Goal: Task Accomplishment & Management: Complete application form

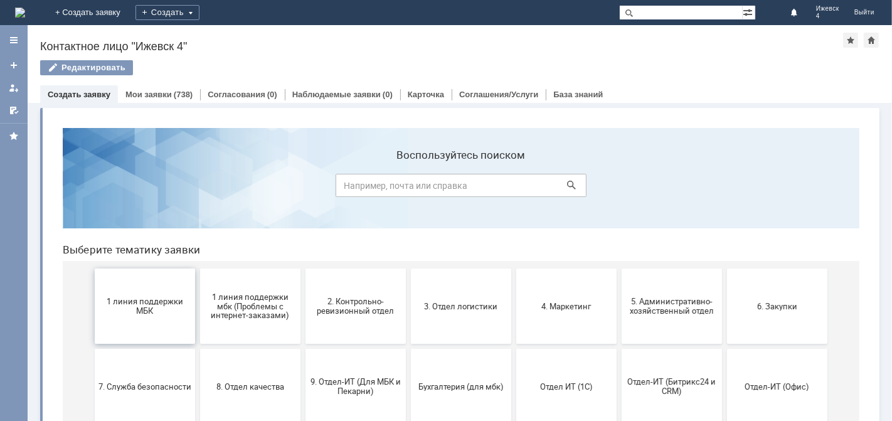
click at [165, 305] on span "1 линия поддержки МБК" at bounding box center [144, 305] width 93 height 19
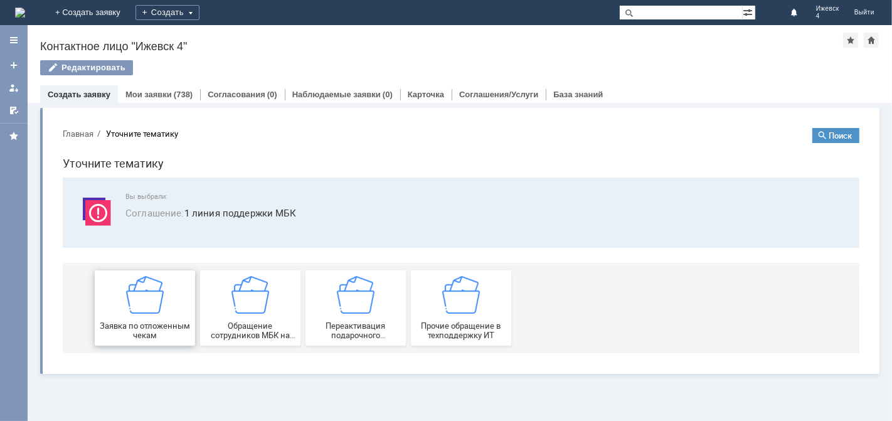
click at [162, 310] on img at bounding box center [144, 294] width 38 height 38
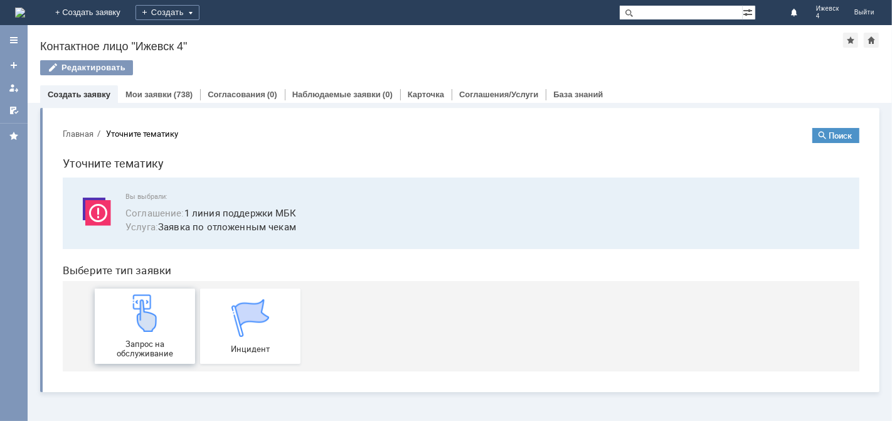
click at [156, 321] on img at bounding box center [144, 312] width 38 height 38
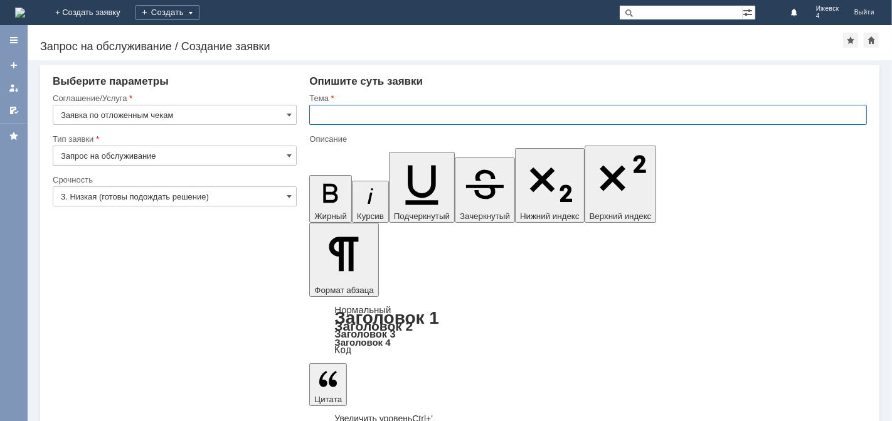
click at [336, 114] on input "text" at bounding box center [587, 115] width 557 height 20
drag, startPoint x: 502, startPoint y: 115, endPoint x: 319, endPoint y: 119, distance: 183.8
click at [319, 119] on input "МБК Ижевск 4 отложенные чеки за 24.08.25." at bounding box center [587, 115] width 557 height 20
type input "С"
drag, startPoint x: 328, startPoint y: 112, endPoint x: 310, endPoint y: 110, distance: 18.3
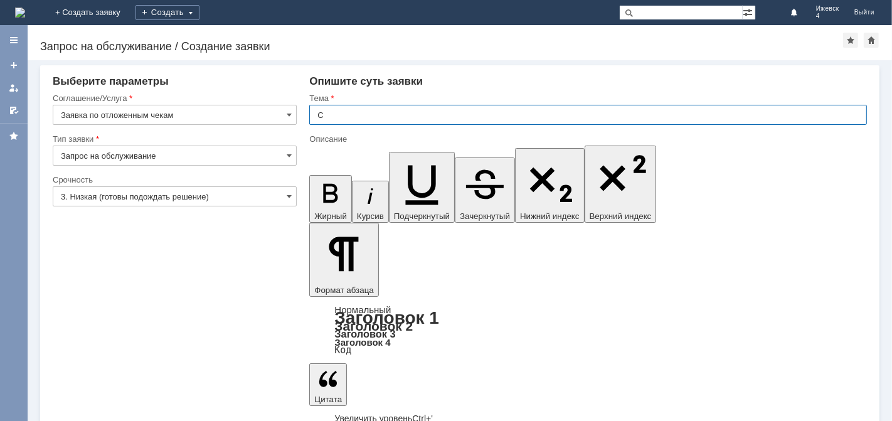
click at [310, 110] on input "С" at bounding box center [587, 115] width 557 height 20
click at [324, 111] on input "С" at bounding box center [587, 115] width 557 height 20
drag, startPoint x: 477, startPoint y: 115, endPoint x: 291, endPoint y: 125, distance: 186.5
type input "Отложенные чеки за 24.08.25. по ИБК 4."
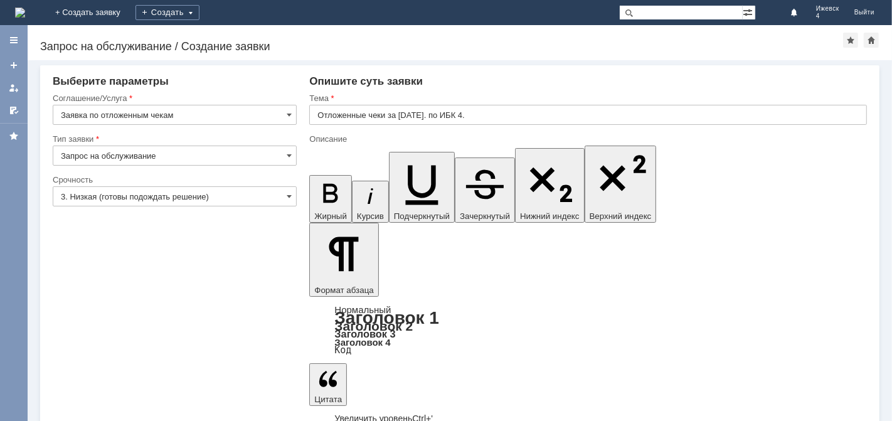
drag, startPoint x: 467, startPoint y: 3537, endPoint x: 488, endPoint y: 3530, distance: 22.6
click at [450, 114] on input "Отложенные чеки за 24.08.25. по ИБК 4." at bounding box center [587, 115] width 557 height 20
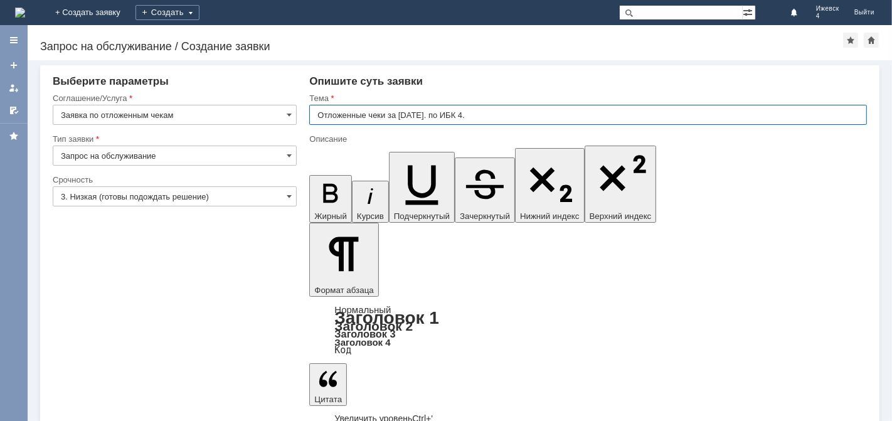
click at [450, 114] on input "Отложенные чеки за 24.08.25. по ИБК 4." at bounding box center [587, 115] width 557 height 20
click at [467, 113] on input "Отложенные чеки за 24.08.25. по МБК 4." at bounding box center [587, 115] width 557 height 20
click at [467, 114] on input "Отложенные чеки за 24.08.25. по МБК 4." at bounding box center [587, 115] width 557 height 20
type input "Отложенные чеки за 24.08.25. по МБК Ижевск 4."
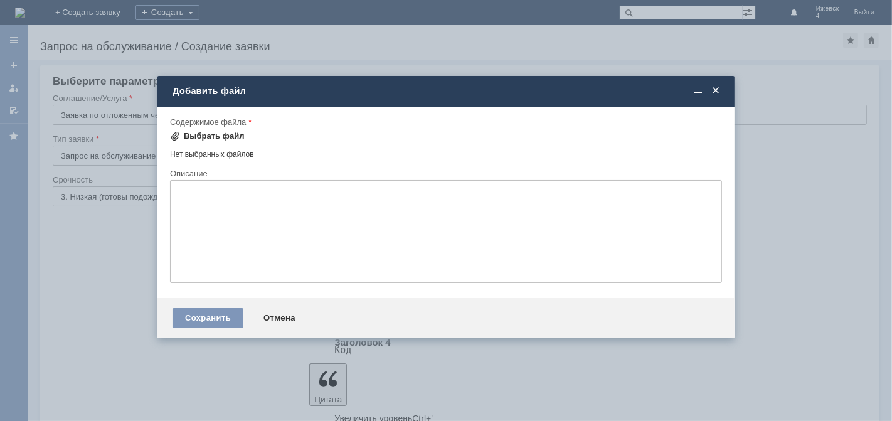
click at [221, 132] on div "Выбрать файл" at bounding box center [214, 136] width 61 height 10
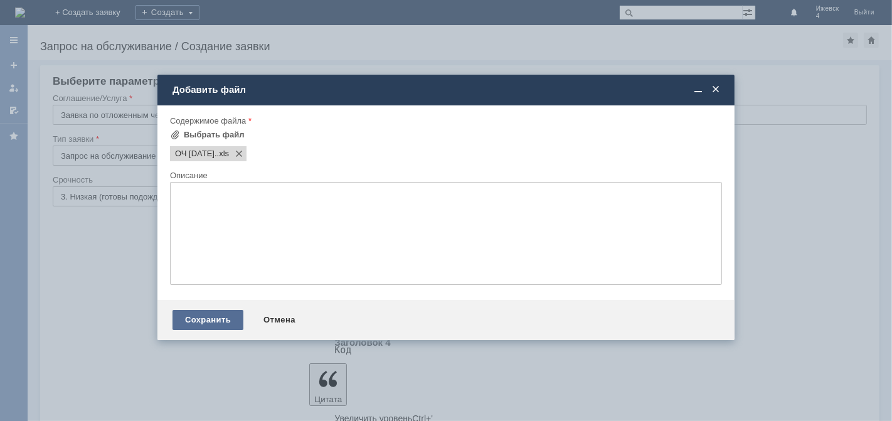
click at [224, 325] on div "Сохранить" at bounding box center [207, 320] width 71 height 20
